Goal: Task Accomplishment & Management: Manage account settings

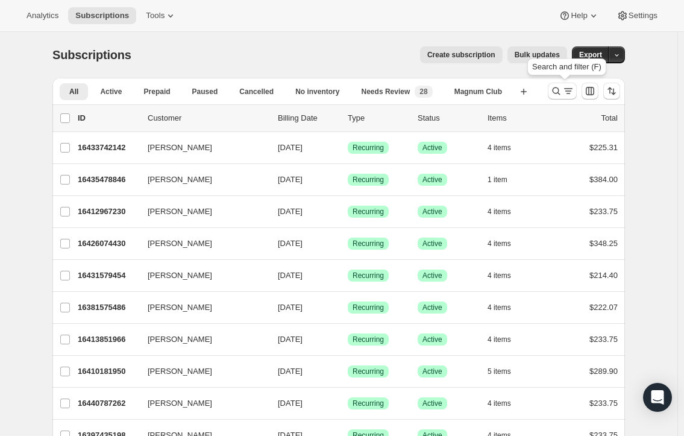
click at [569, 88] on icon "Search and filter results" at bounding box center [568, 91] width 12 height 12
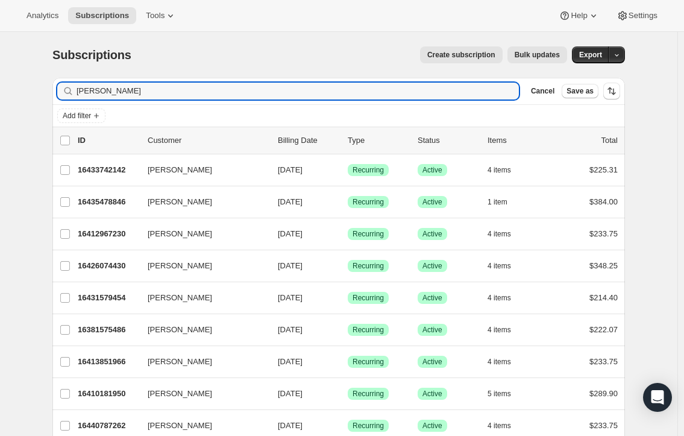
type input "mcneil"
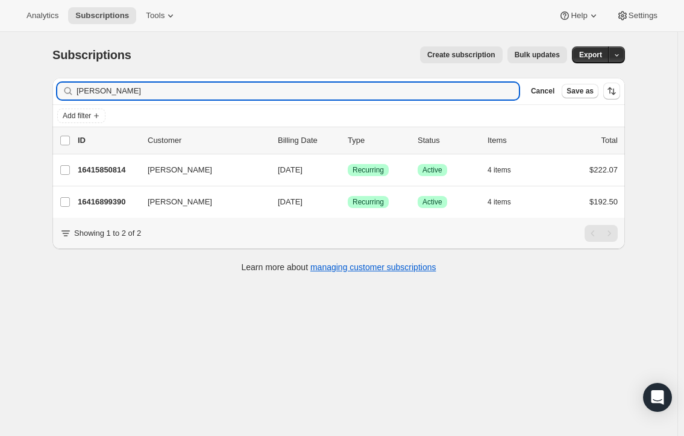
click at [122, 200] on p "16416899390" at bounding box center [108, 202] width 60 height 12
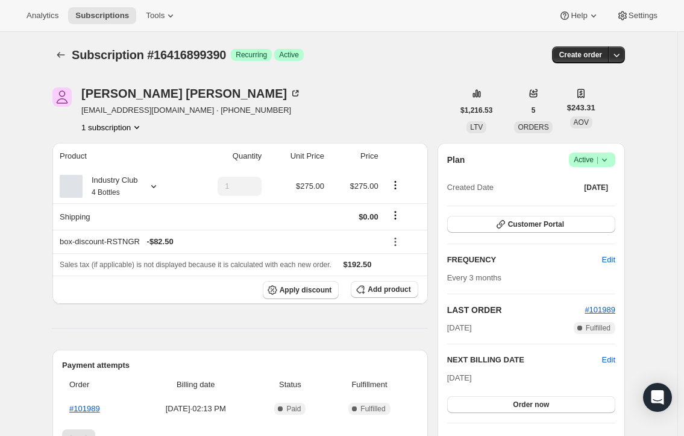
click at [607, 159] on icon at bounding box center [604, 160] width 5 height 3
click at [594, 203] on span "Cancel subscription" at bounding box center [596, 204] width 68 height 9
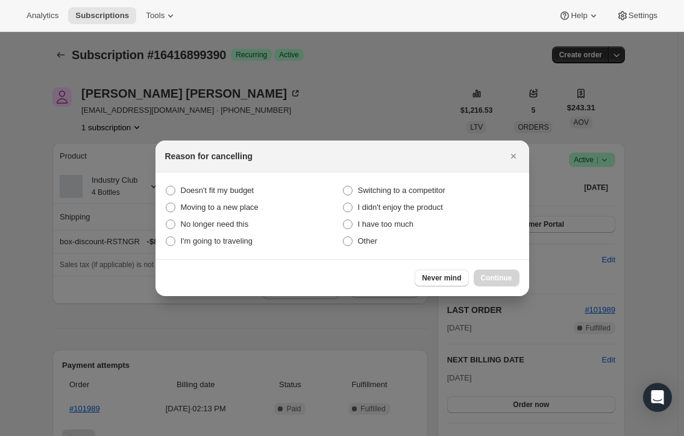
click at [350, 242] on span ":rc1:" at bounding box center [348, 241] width 10 height 10
click at [344, 237] on input "Other" at bounding box center [343, 236] width 1 height 1
radio input "true"
click at [499, 274] on span "Continue" at bounding box center [496, 278] width 31 height 10
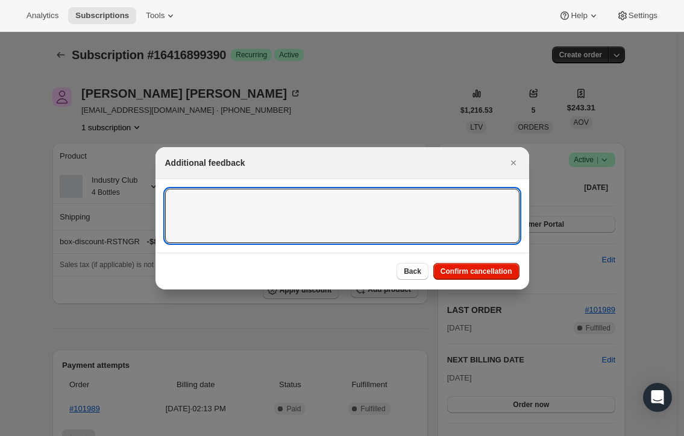
click at [224, 202] on textarea ":rc1:" at bounding box center [342, 216] width 354 height 54
paste textarea "From: Mike McNeil <mikemcneil565@gmail.com> Sent: Monday, October 13, 2025 8:18…"
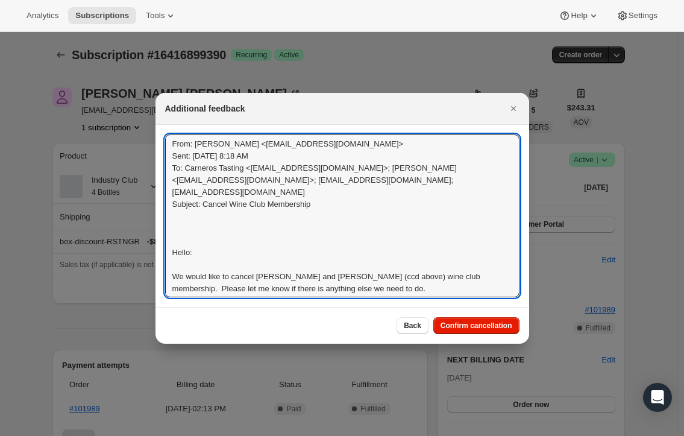
scroll to position [1, 0]
type textarea "From: Mike McNeil <mikemcneil565@gmail.com> Sent: Monday, October 13, 2025 8:18…"
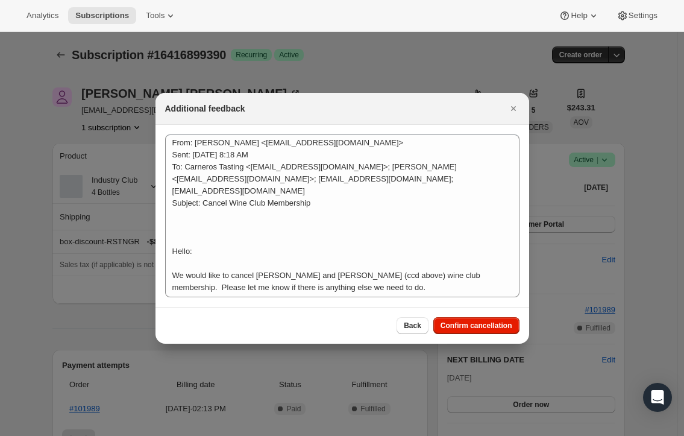
drag, startPoint x: 470, startPoint y: 327, endPoint x: 332, endPoint y: 282, distance: 145.8
click at [470, 328] on span "Confirm cancellation" at bounding box center [477, 326] width 72 height 10
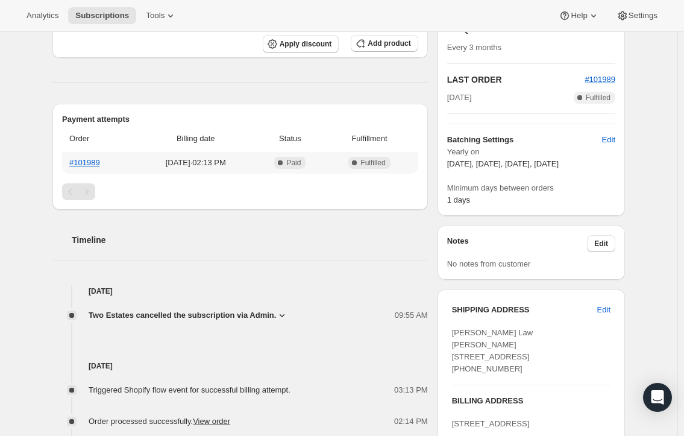
scroll to position [0, 0]
